Goal: Information Seeking & Learning: Understand process/instructions

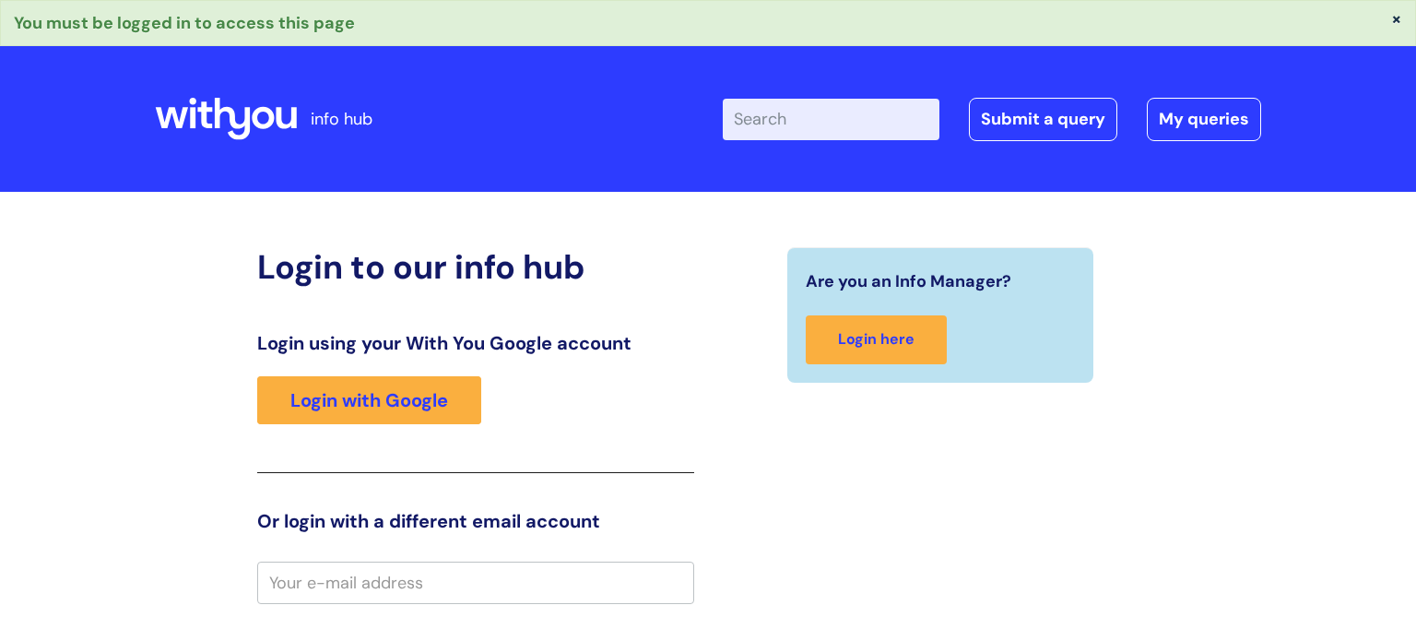
scroll to position [2, 0]
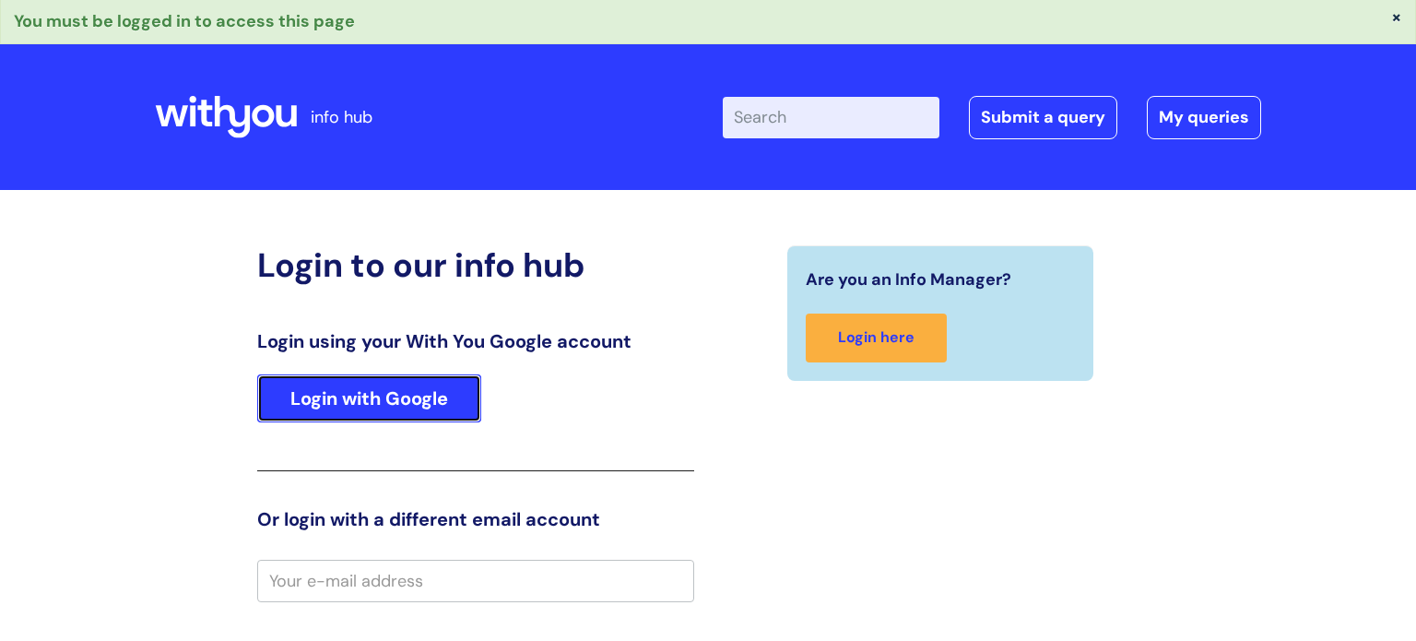
click at [457, 411] on link "Login with Google" at bounding box center [369, 398] width 224 height 48
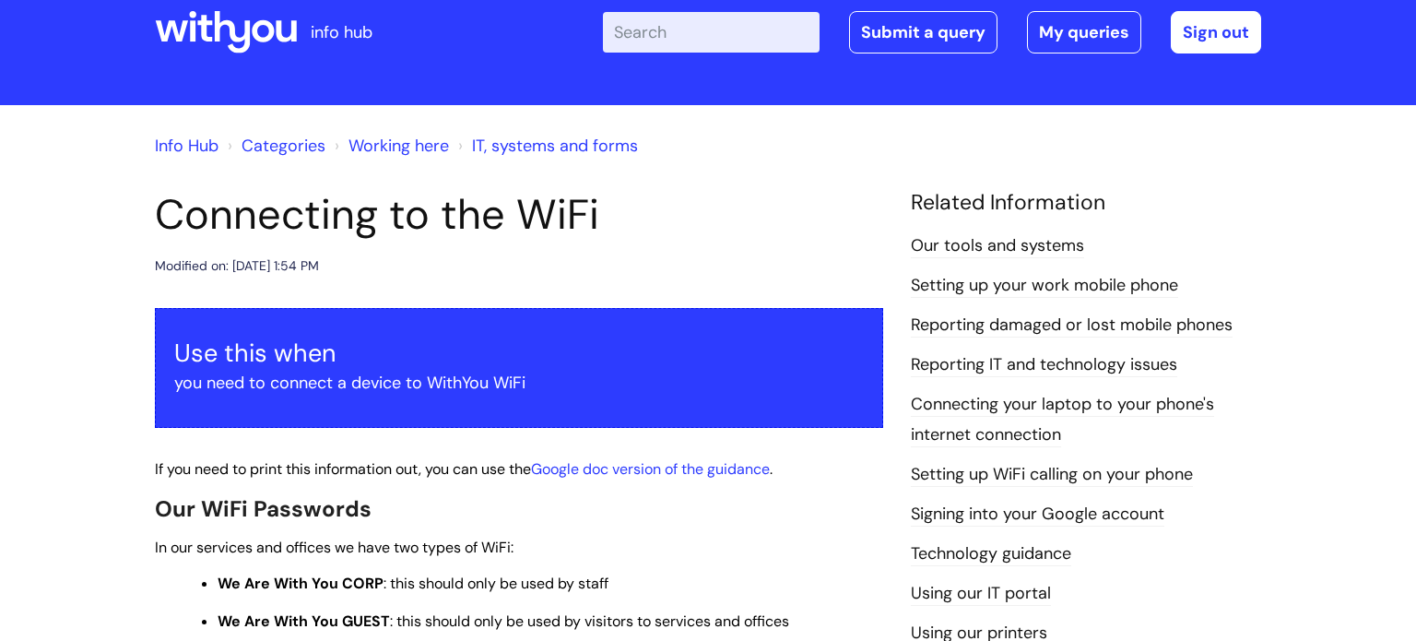
scroll to position [9, 0]
